Goal: Transaction & Acquisition: Book appointment/travel/reservation

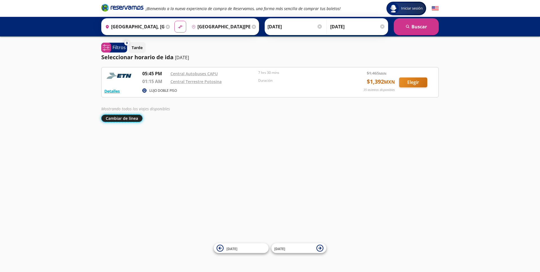
click at [130, 118] on button "Cambiar de línea" at bounding box center [121, 119] width 41 height 8
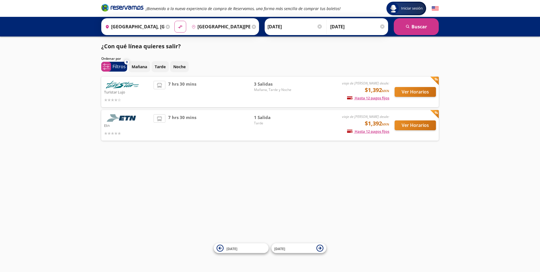
click at [123, 84] on img at bounding box center [122, 85] width 37 height 8
click at [119, 92] on p "Turistar Lujo" at bounding box center [127, 92] width 47 height 7
click at [409, 92] on button "Ver Horarios" at bounding box center [414, 92] width 41 height 10
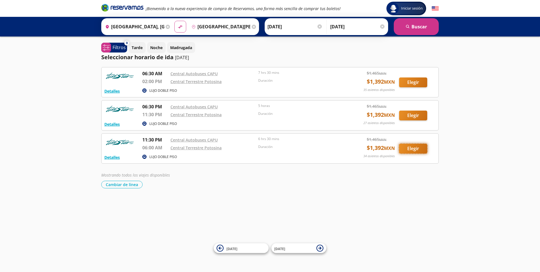
click at [416, 149] on button "Elegir" at bounding box center [413, 149] width 28 height 10
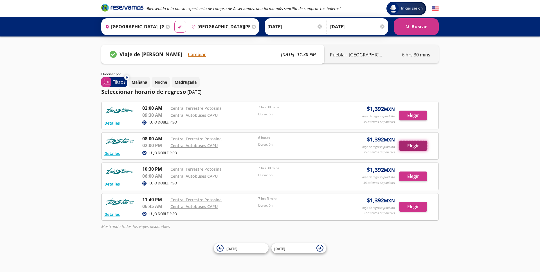
click at [409, 143] on button "Elegir" at bounding box center [413, 146] width 28 height 10
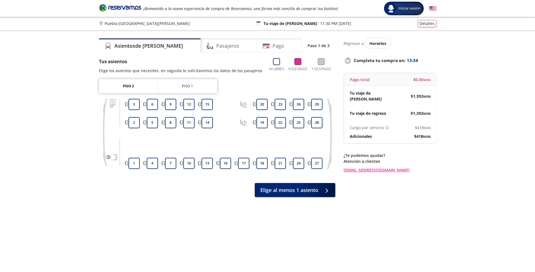
drag, startPoint x: 384, startPoint y: 190, endPoint x: 367, endPoint y: 204, distance: 22.4
click at [371, 204] on div "Regresar a Horarios Completa tu compra en : 13:34 Pago total $ 0.00 MXN Tu viaj…" at bounding box center [390, 155] width 93 height 232
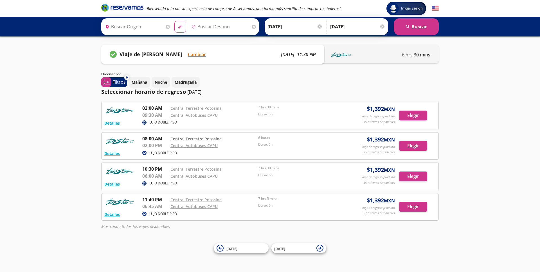
type input "[GEOGRAPHIC_DATA], [GEOGRAPHIC_DATA]"
type input "[GEOGRAPHIC_DATA][PERSON_NAME], [GEOGRAPHIC_DATA][PERSON_NAME]"
click at [350, 241] on div "Group 9 Created with Sketch. Iniciar sesión Iniciar sesión ¡Bienvenido a la nue…" at bounding box center [270, 136] width 540 height 272
click at [197, 55] on button "Cambiar" at bounding box center [197, 54] width 18 height 7
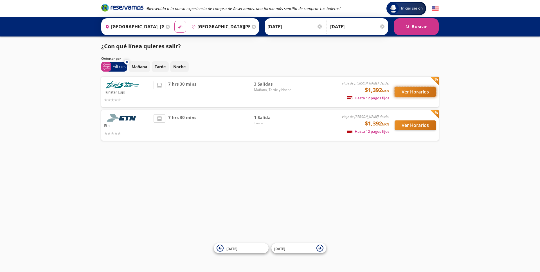
click at [405, 89] on button "Ver Horarios" at bounding box center [414, 92] width 41 height 10
